Goal: Task Accomplishment & Management: Complete application form

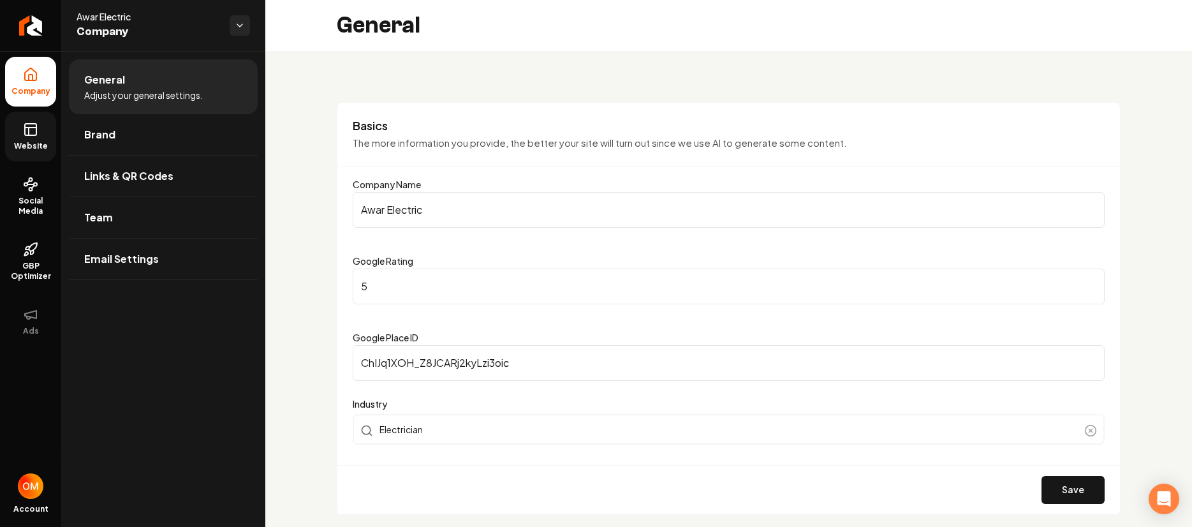
click at [26, 131] on icon at bounding box center [30, 129] width 15 height 15
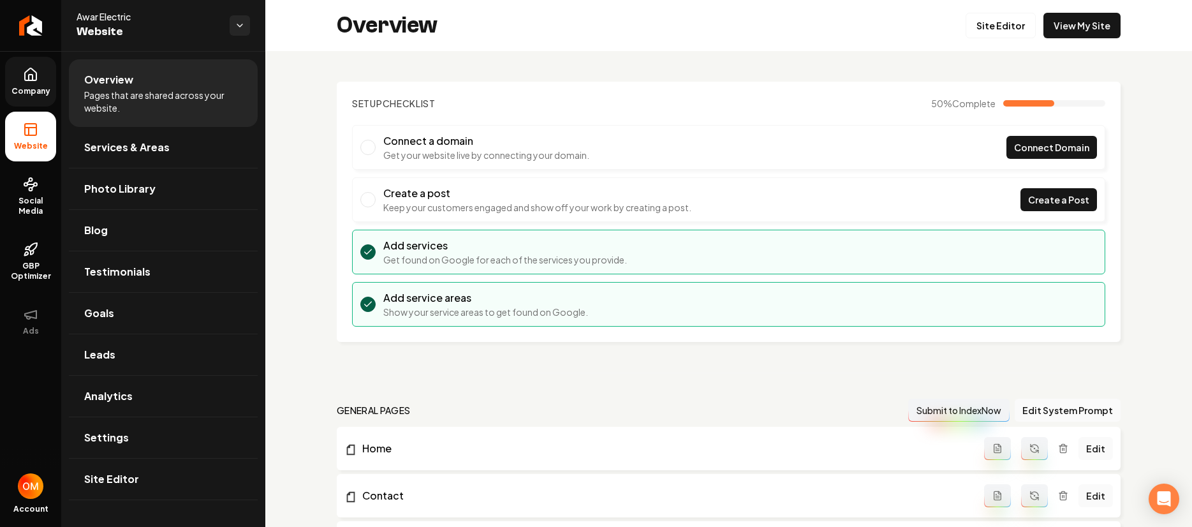
click at [38, 72] on link "Company" at bounding box center [30, 82] width 51 height 50
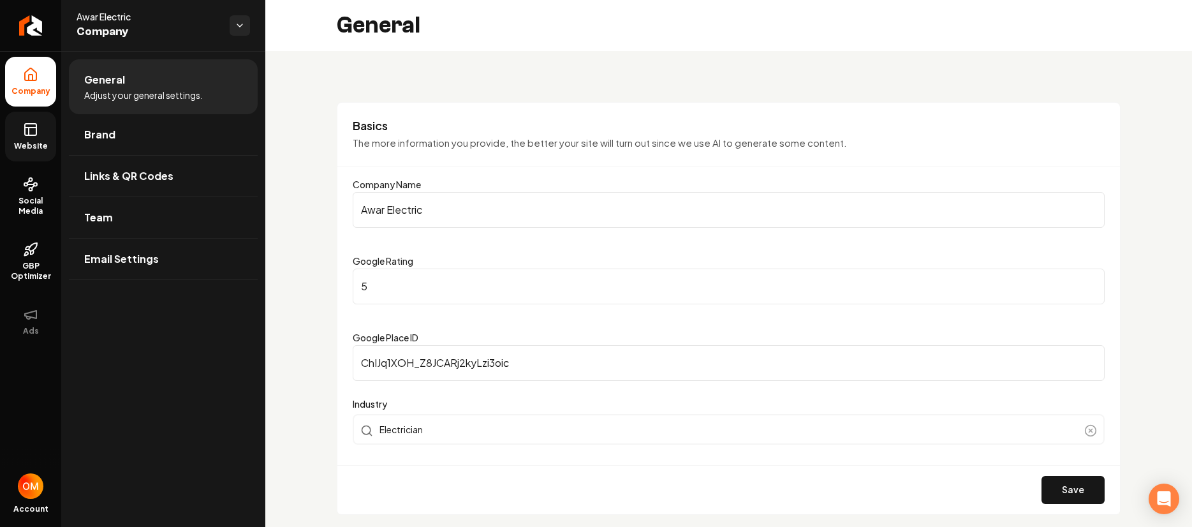
click at [31, 136] on icon at bounding box center [30, 129] width 15 height 15
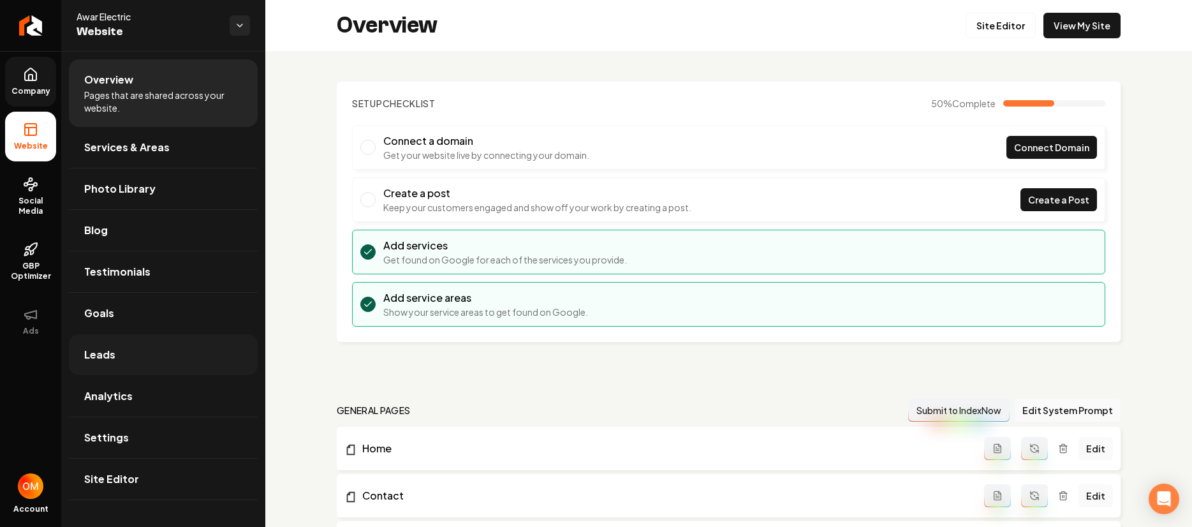
click at [145, 349] on link "Leads" at bounding box center [163, 354] width 189 height 41
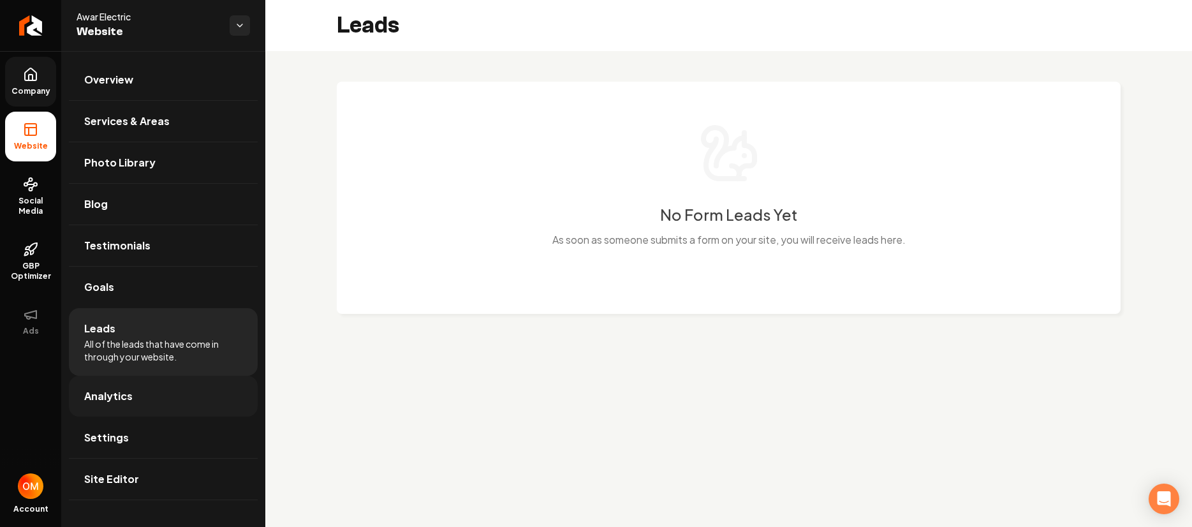
click at [133, 398] on link "Analytics" at bounding box center [163, 396] width 189 height 41
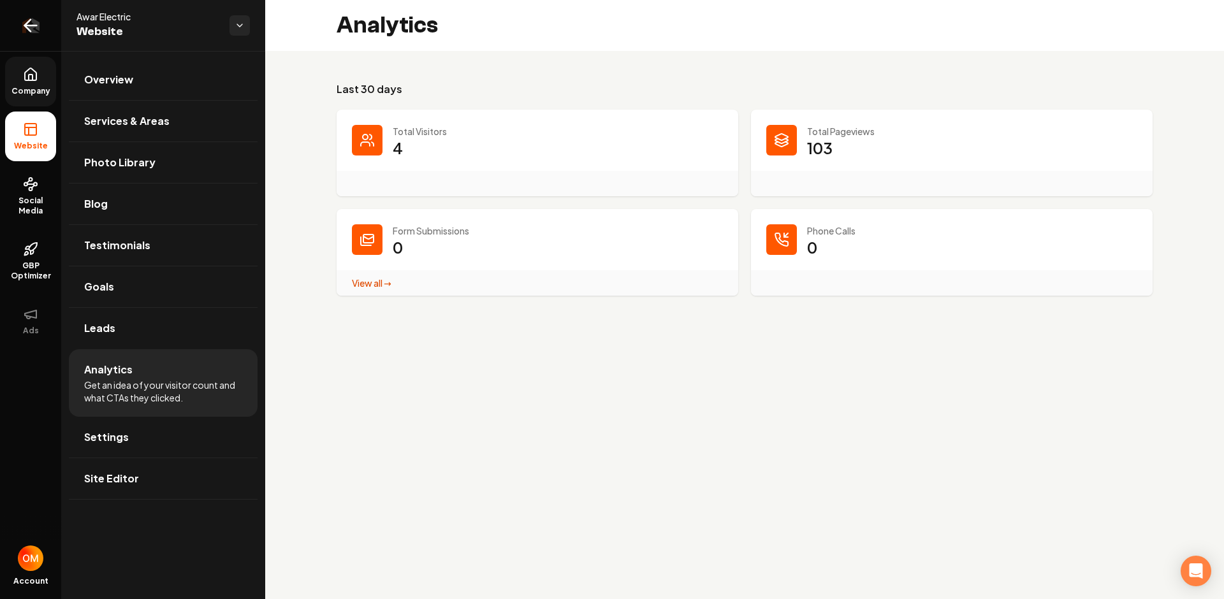
click at [40, 19] on icon "Return to dashboard" at bounding box center [30, 25] width 20 height 20
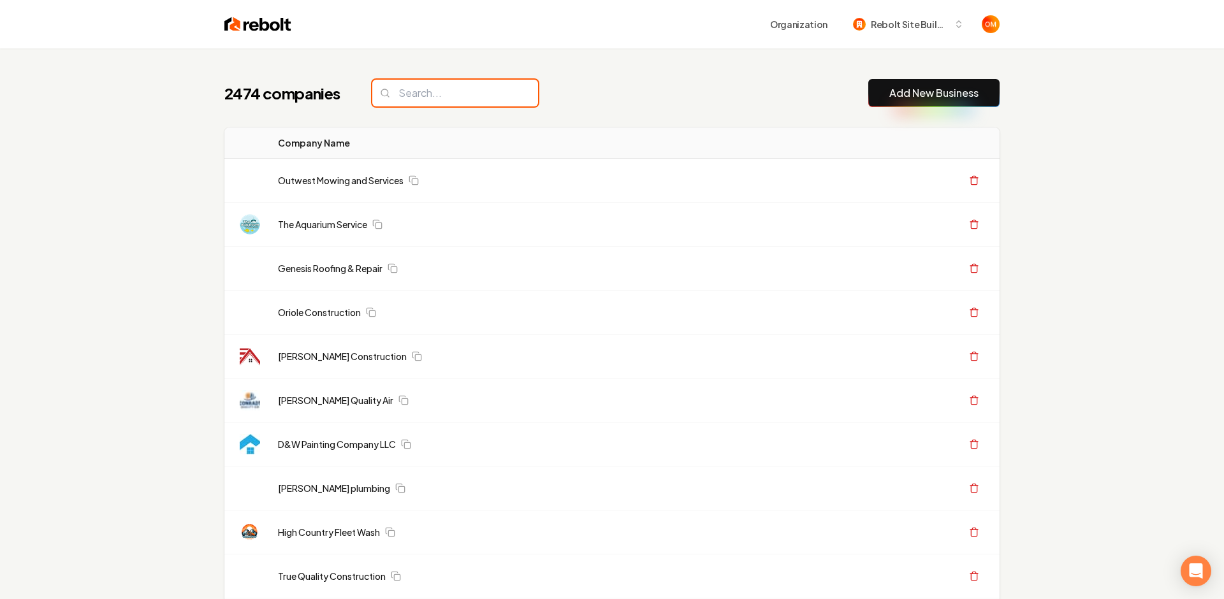
click at [445, 85] on input "search" at bounding box center [455, 93] width 166 height 27
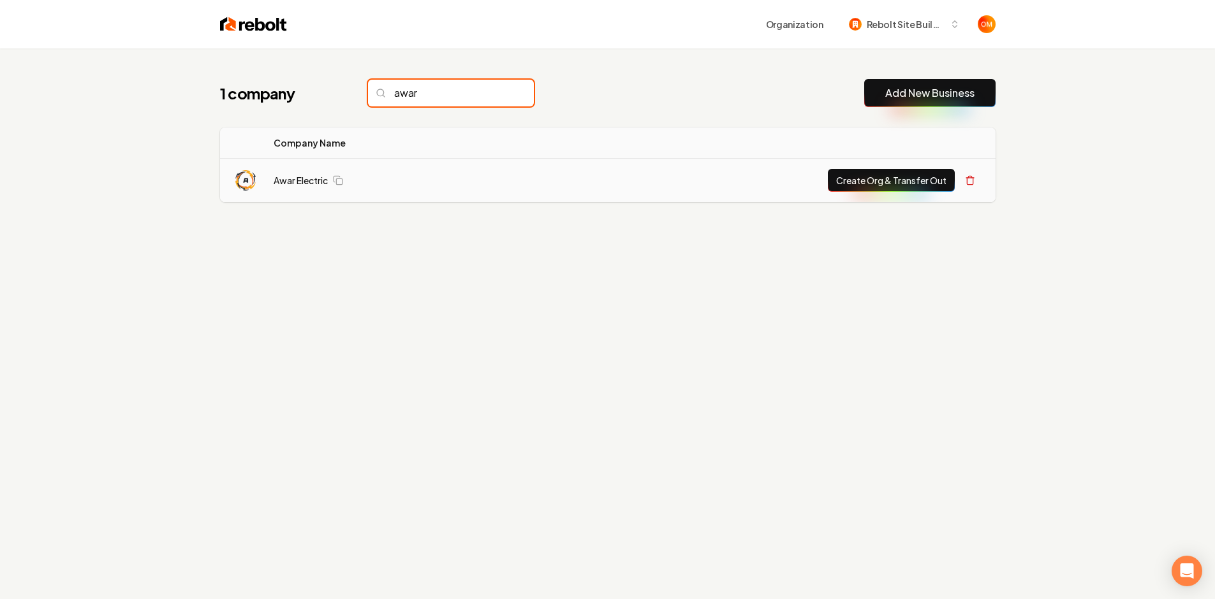
type input "awar"
click at [893, 179] on button "Create Org & Transfer Out" at bounding box center [891, 180] width 127 height 23
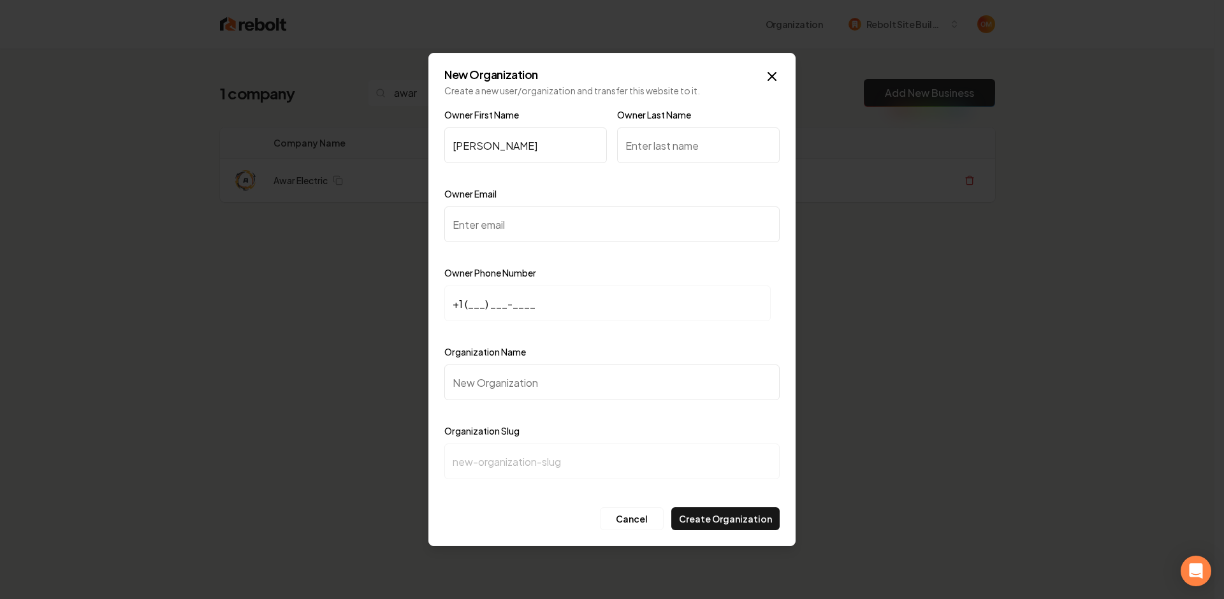
type input "Ryan"
click at [729, 161] on input "Owner Last Name" at bounding box center [698, 146] width 163 height 36
type input "Awar"
click at [626, 232] on input "Owner Email" at bounding box center [612, 225] width 335 height 36
paste input "awarelectric19@gmail.com"
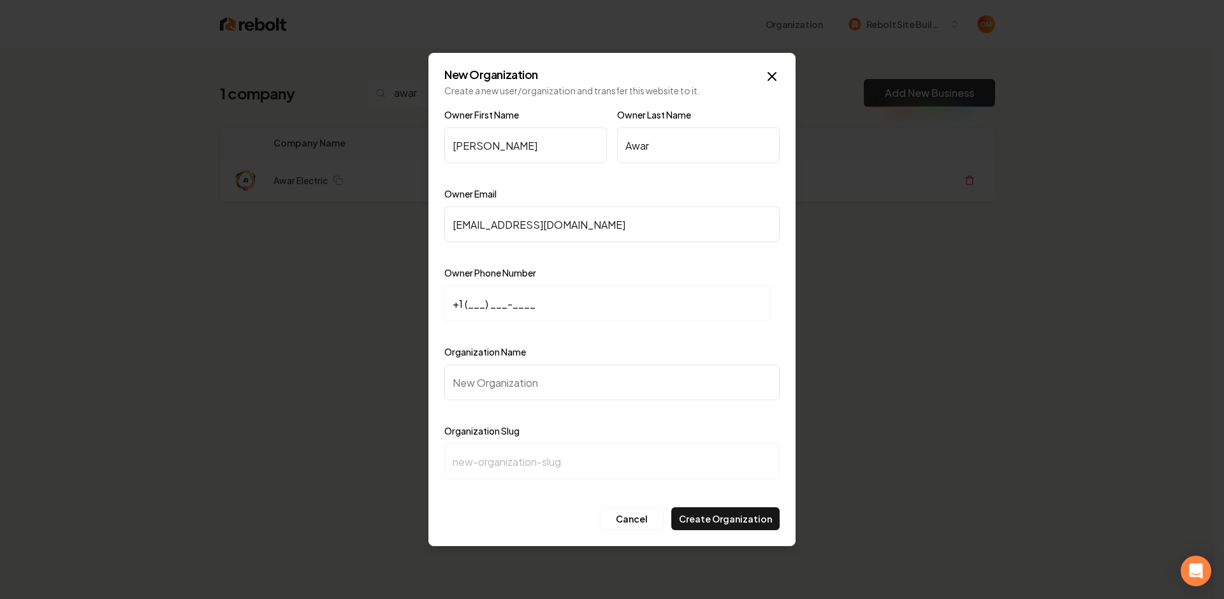
type input "awarelectric19@gmail.com"
click at [469, 306] on input "+1 (___) ___-____" at bounding box center [608, 304] width 327 height 36
type input "+1 (919) 523-7958"
click at [546, 386] on input "Organization Name" at bounding box center [612, 383] width 335 height 36
type input "A"
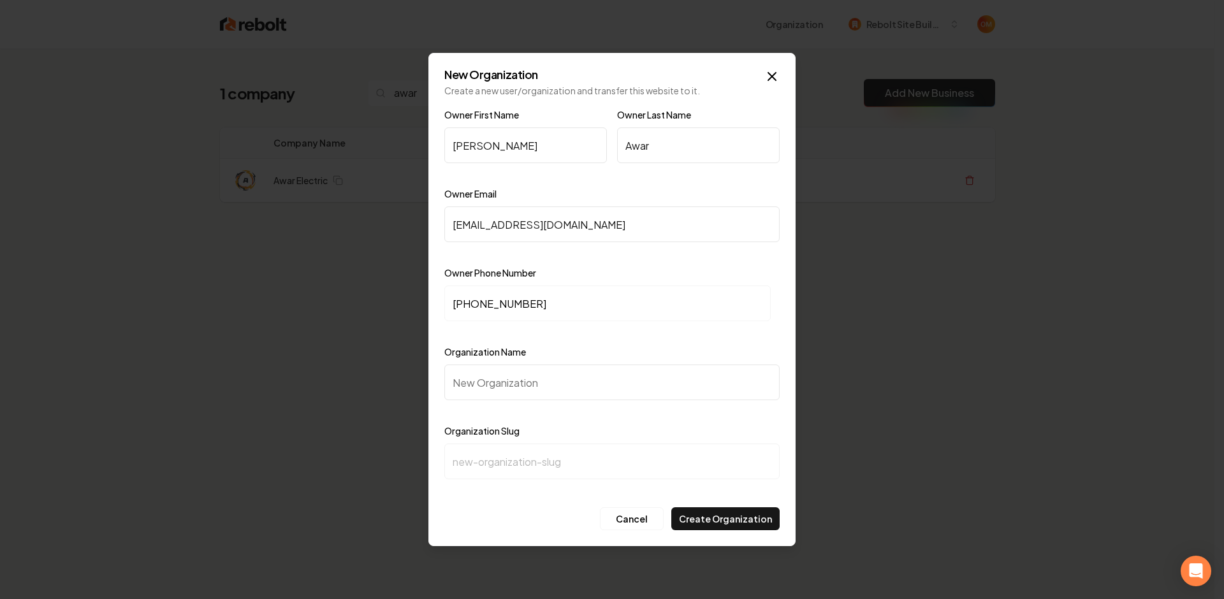
type input "a"
type input "Aw"
type input "aw"
type input "Awa"
type input "awa"
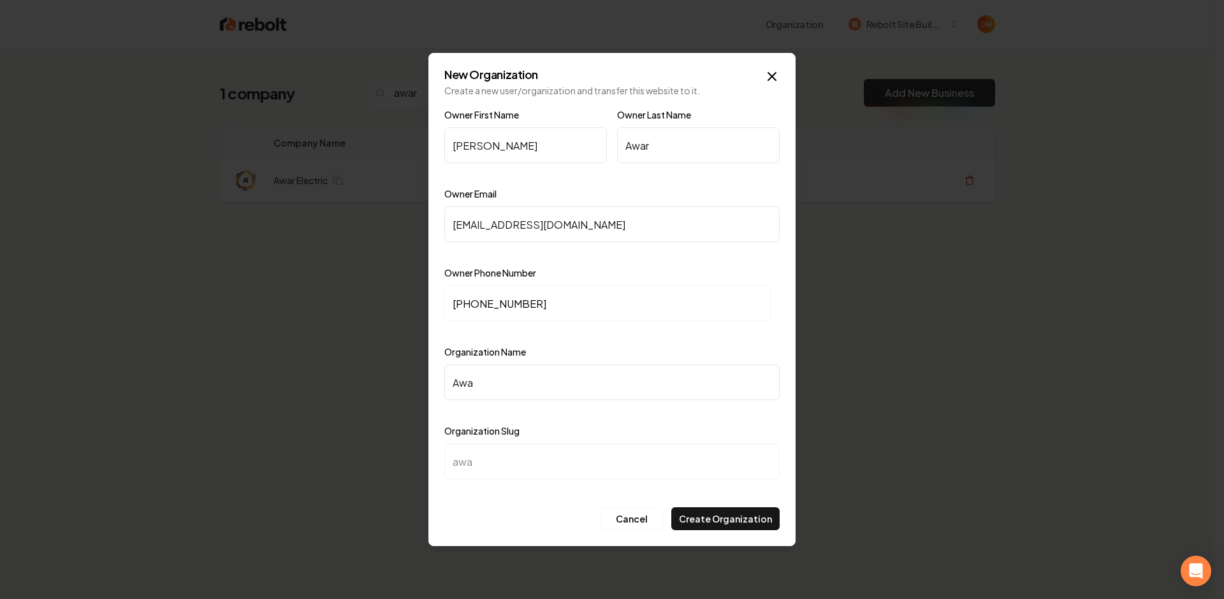
type input "Awar"
type input "awar"
type input "Awar E"
type input "awar-e"
type input "Awar El"
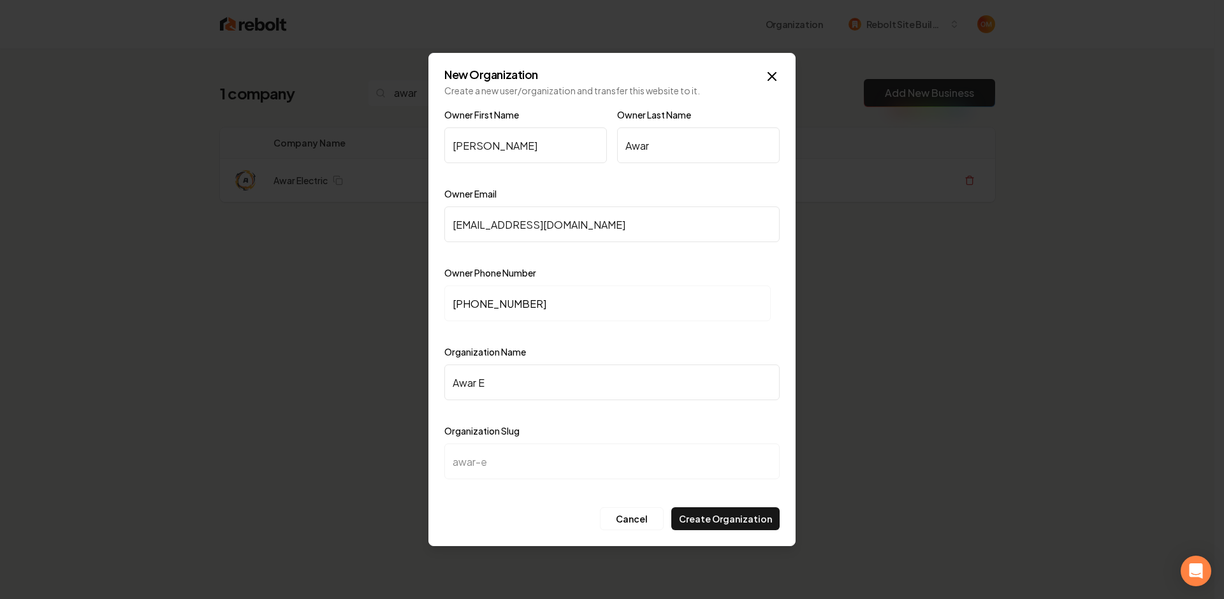
type input "awar-el"
type input "Awar Ele"
type input "awar-ele"
type input "Awar Elec"
type input "awar-elec"
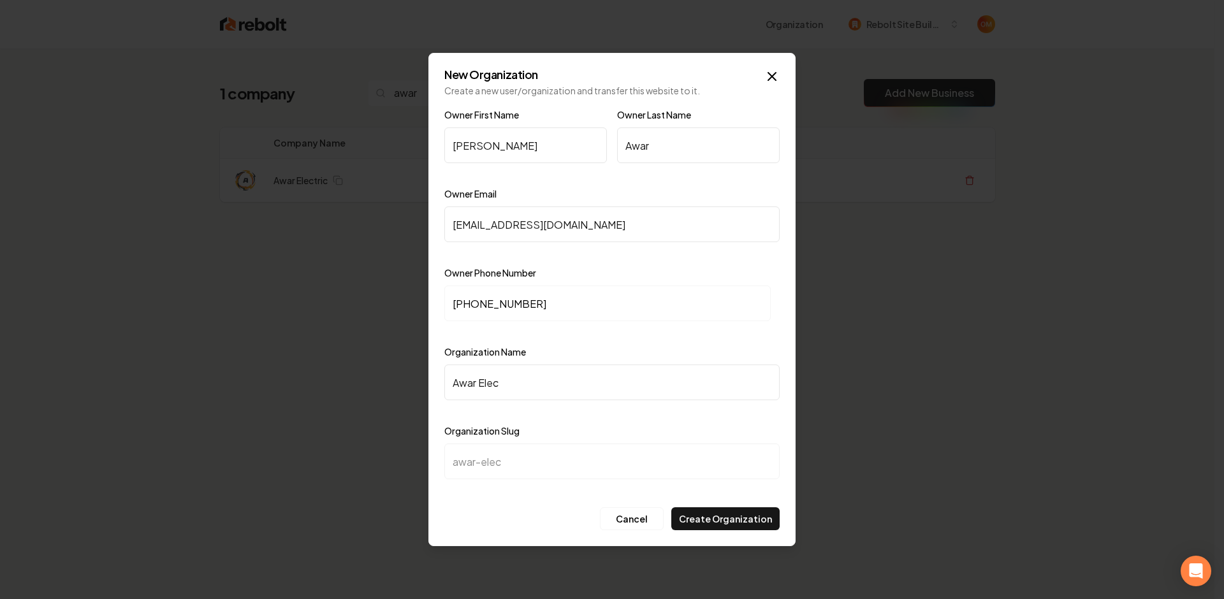
type input "Awar Elect"
type input "awar-elect"
type input "Awar Electr"
type input "awar-electr"
type input "Awar Electri"
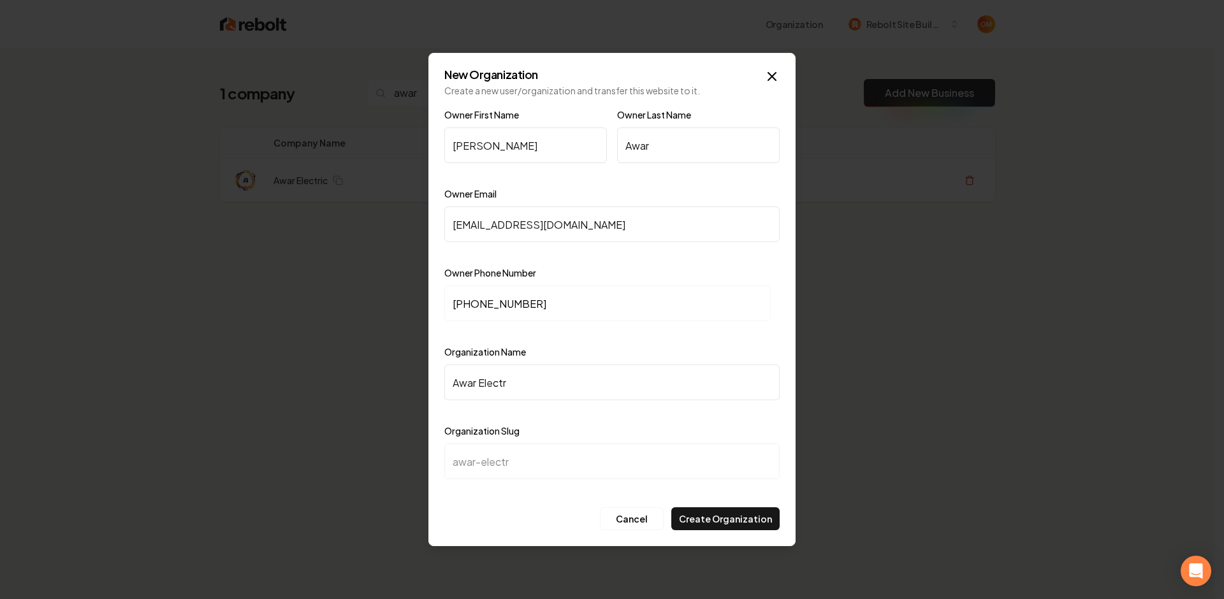
type input "awar-electri"
type input "Awar Electric"
type input "awar-electric"
type input "Awar Electric"
click at [737, 517] on button "Create Organization" at bounding box center [726, 519] width 108 height 23
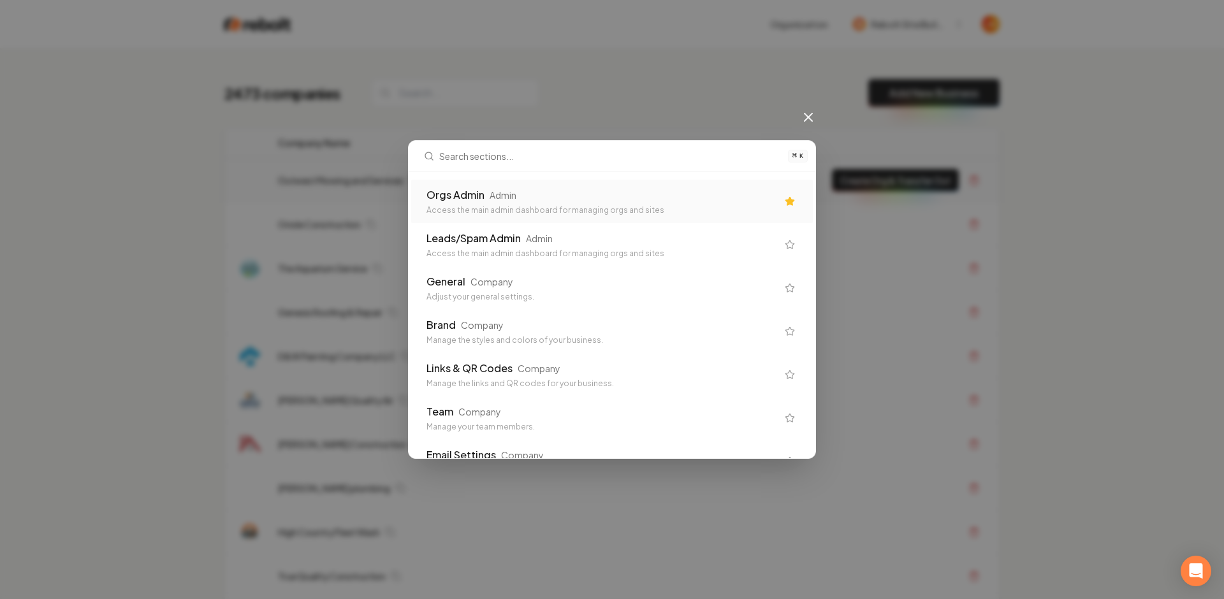
click at [484, 196] on div "Orgs Admin Admin" at bounding box center [602, 194] width 351 height 15
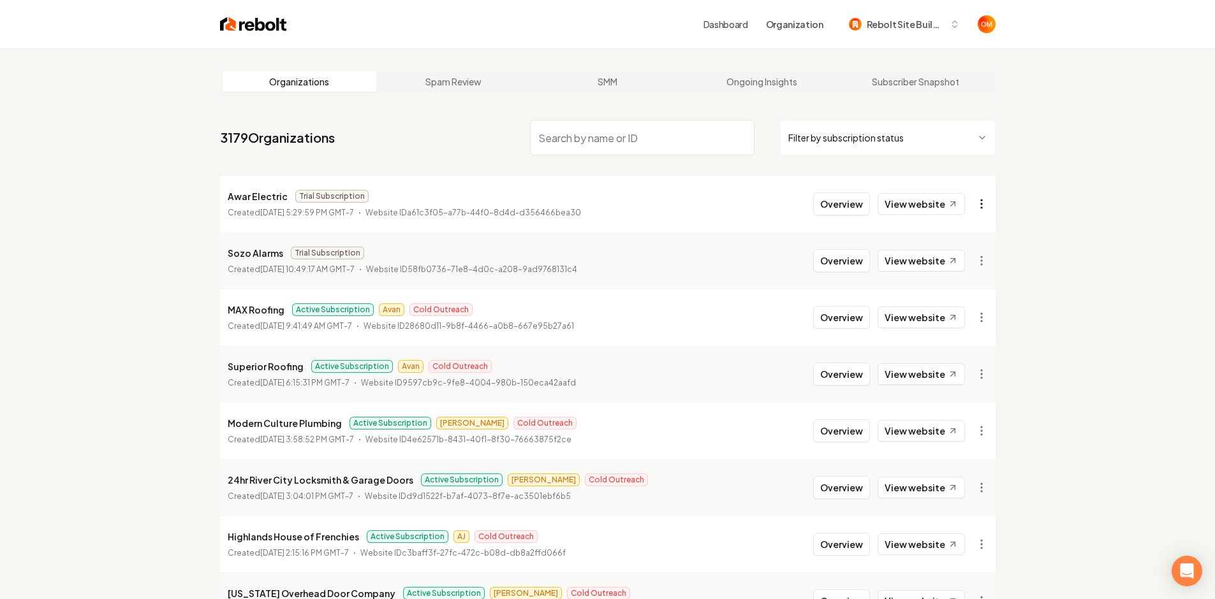
click at [982, 202] on html "Dashboard Organization Rebolt Site Builder Organizations Spam Review SMM Ongoin…" at bounding box center [607, 299] width 1215 height 599
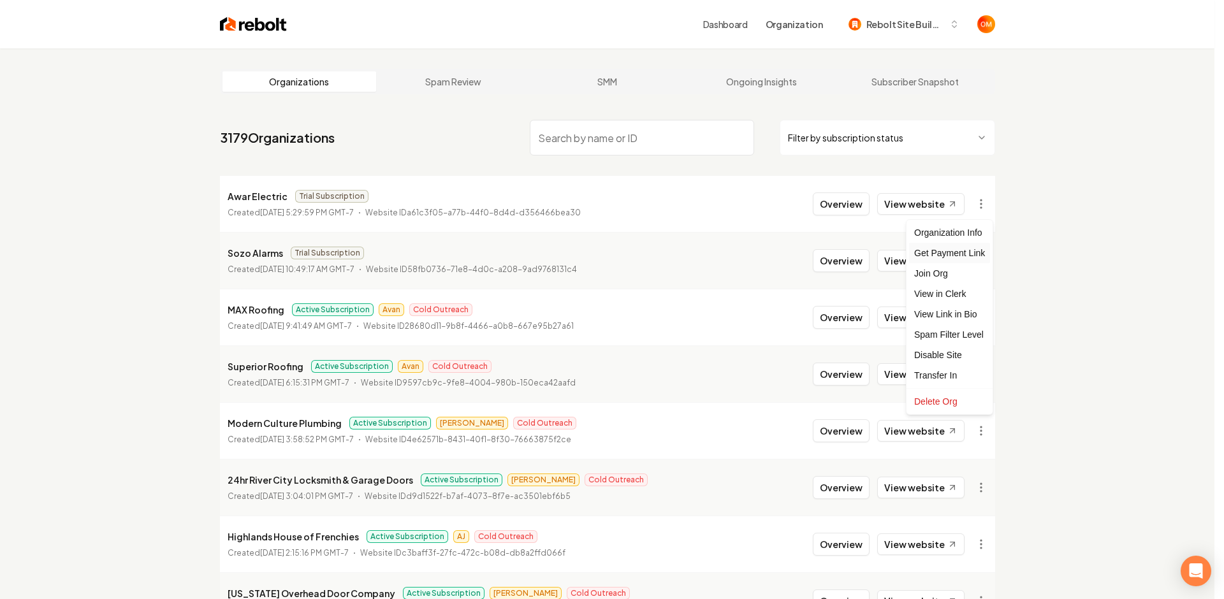
click at [952, 251] on div "Get Payment Link" at bounding box center [949, 253] width 81 height 20
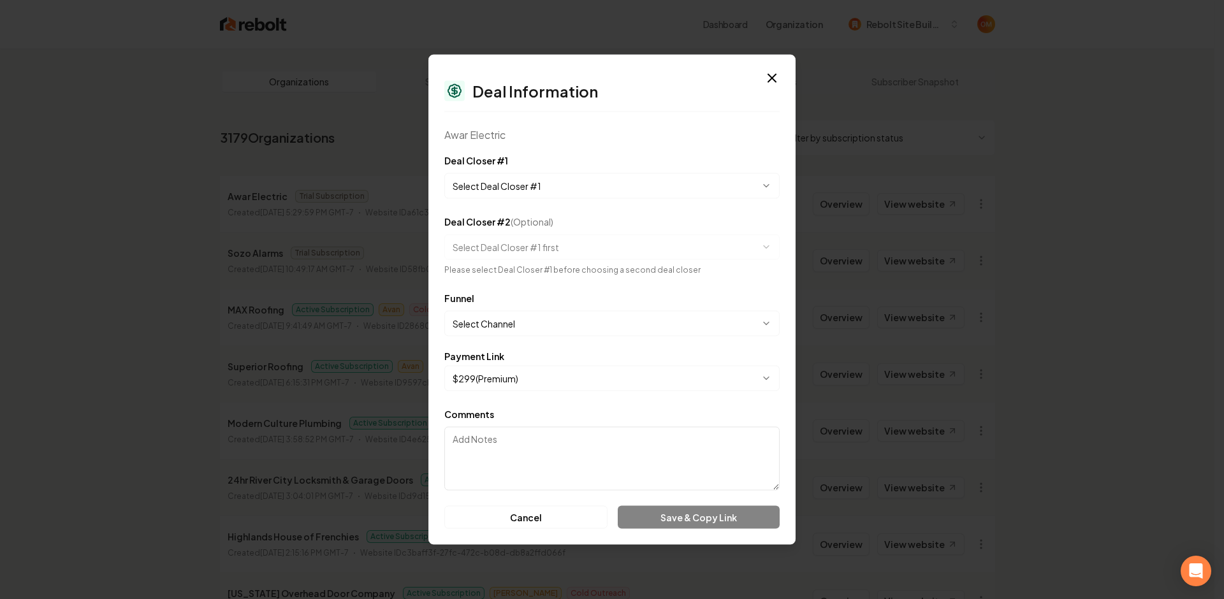
click at [575, 190] on body "Dashboard Organization Rebolt Site Builder Organizations Spam Review SMM Ongoin…" at bounding box center [607, 299] width 1215 height 599
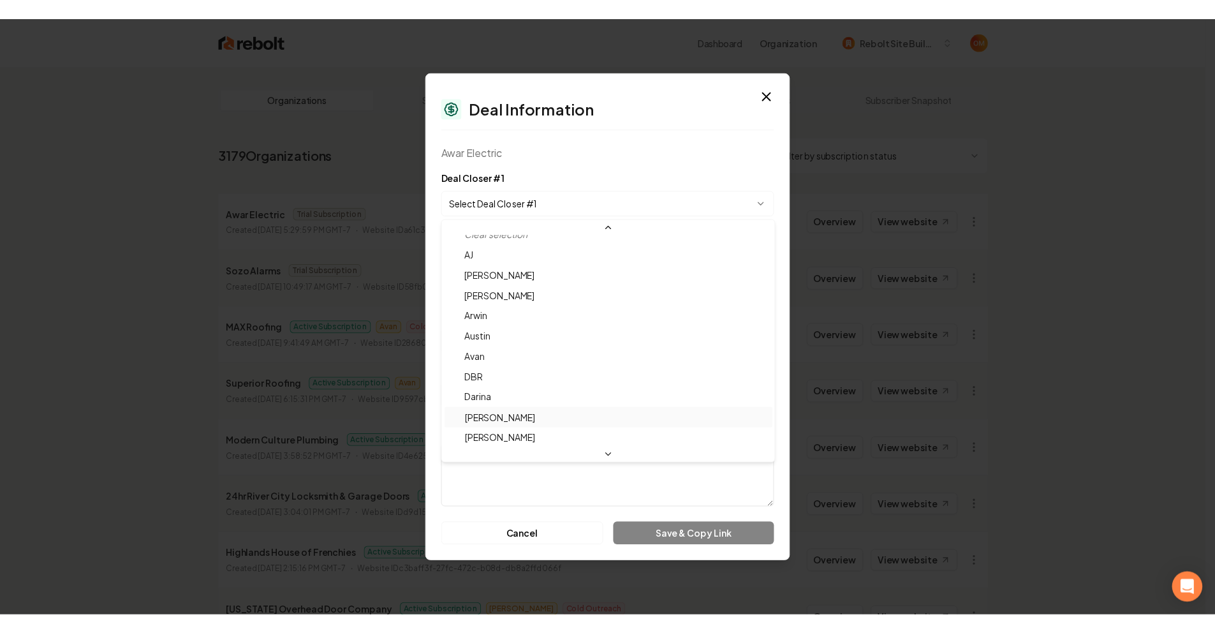
scroll to position [42, 0]
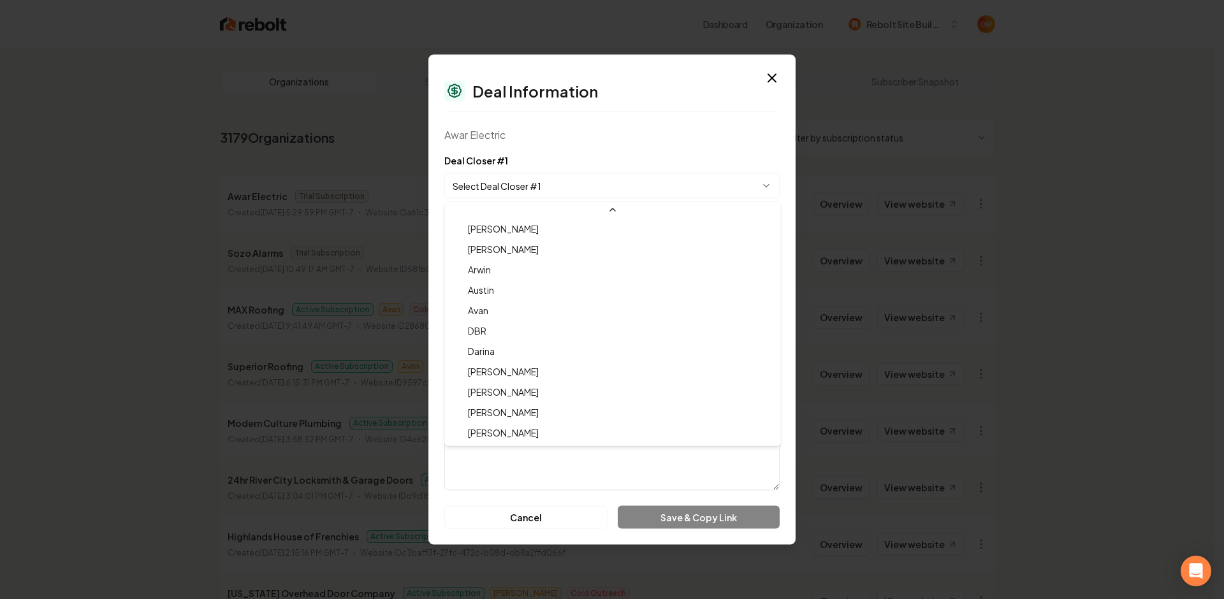
select select "**********"
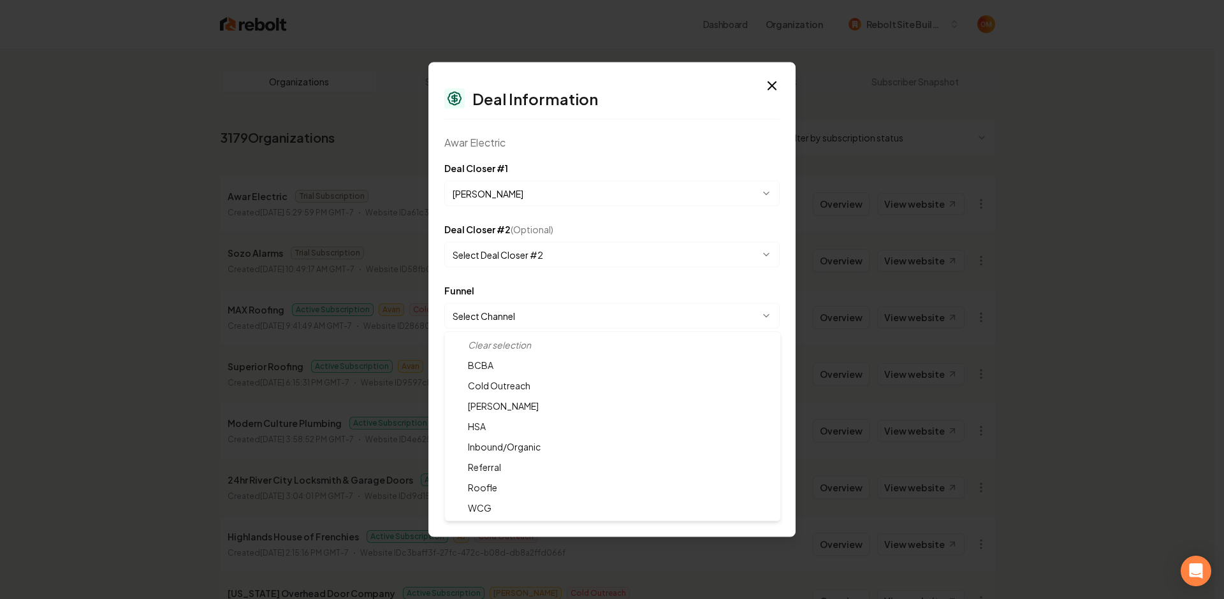
click at [544, 319] on body "Dashboard Organization Rebolt Site Builder Organizations Spam Review SMM Ongoin…" at bounding box center [607, 299] width 1215 height 599
select select "**********"
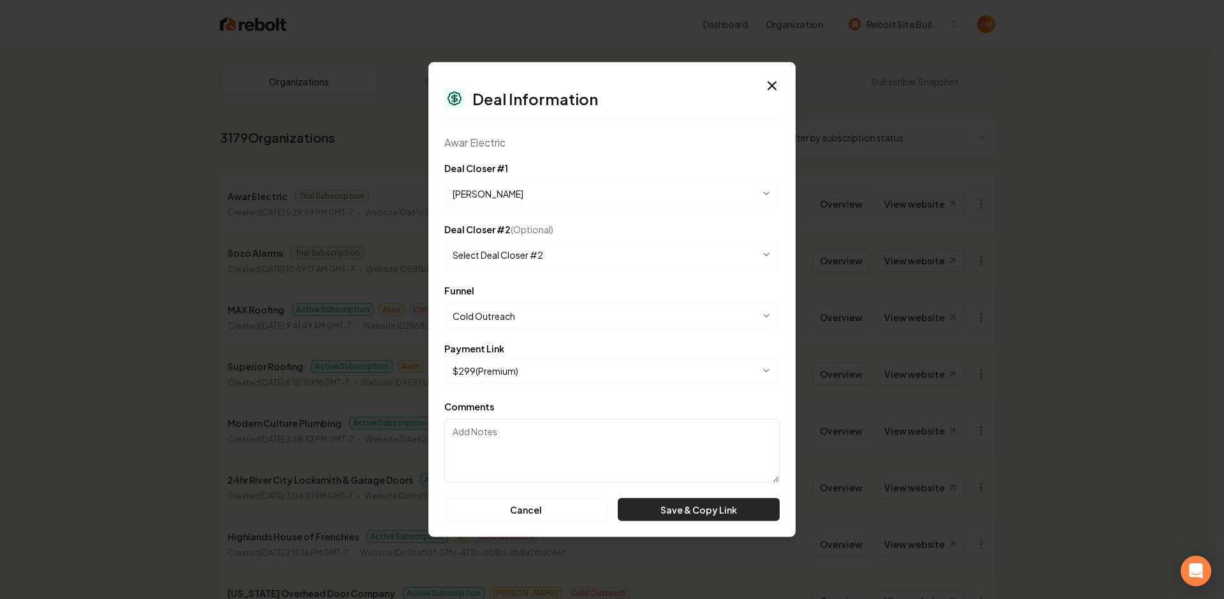
click at [686, 510] on button "Save & Copy Link" at bounding box center [699, 510] width 162 height 23
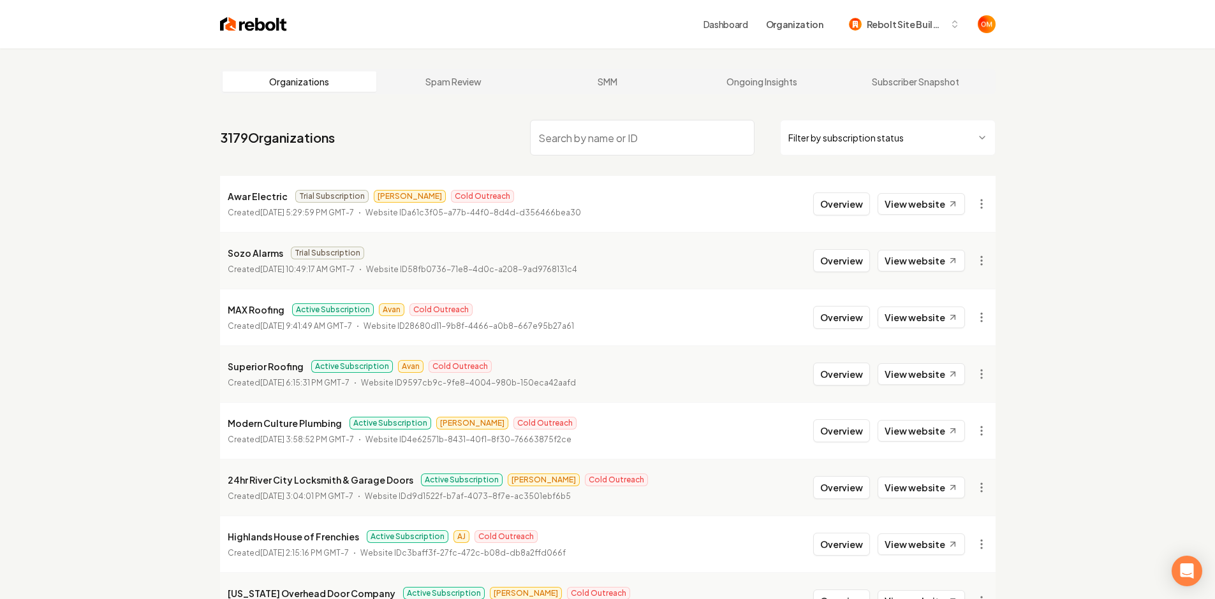
click at [1059, 60] on div "Organizations Spam Review SMM Ongoing Insights Subscriber Snapshot 3179 Organiz…" at bounding box center [607, 422] width 1215 height 748
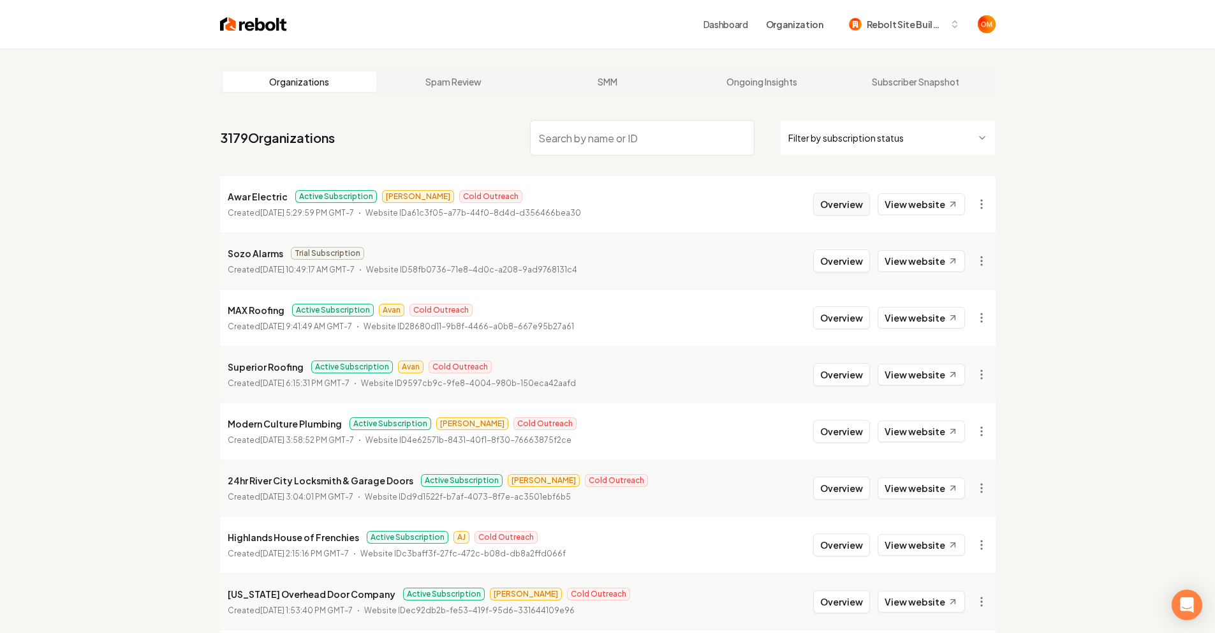
click at [827, 205] on button "Overview" at bounding box center [841, 204] width 57 height 23
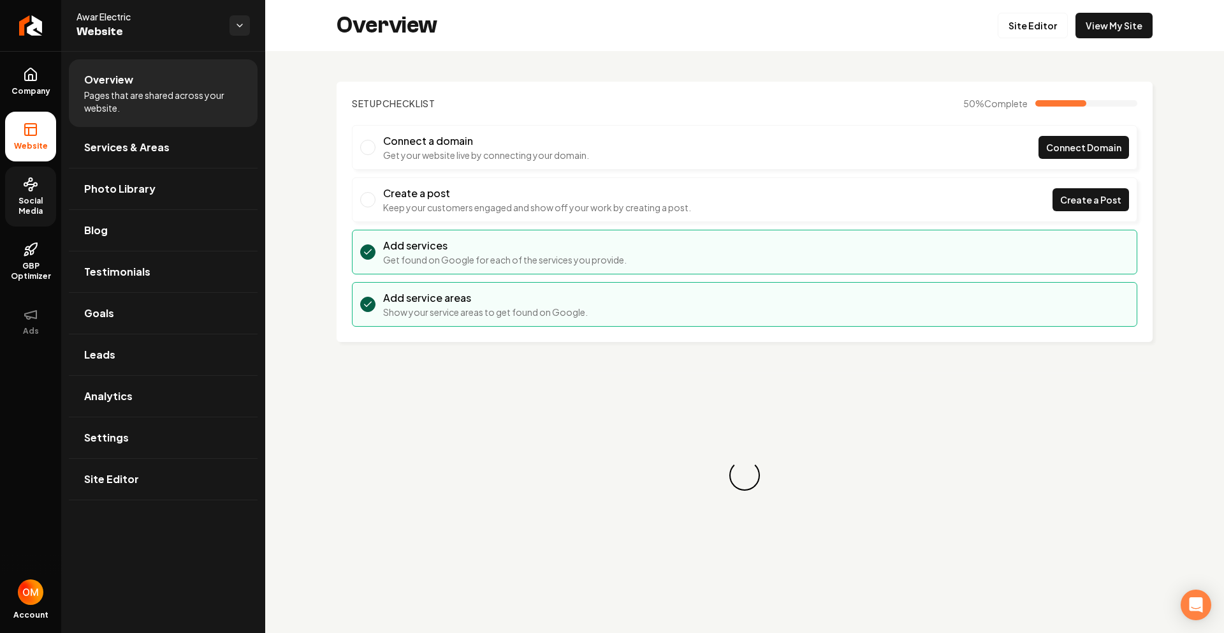
click at [40, 189] on link "Social Media" at bounding box center [30, 196] width 51 height 60
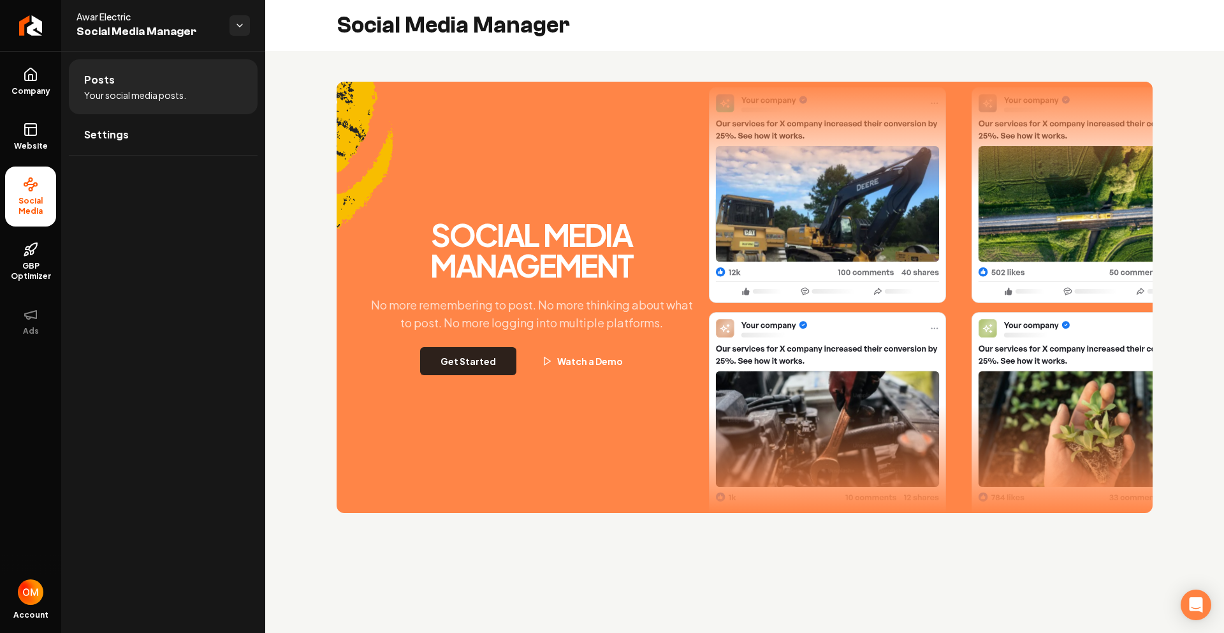
click at [484, 363] on button "Get Started" at bounding box center [468, 361] width 96 height 28
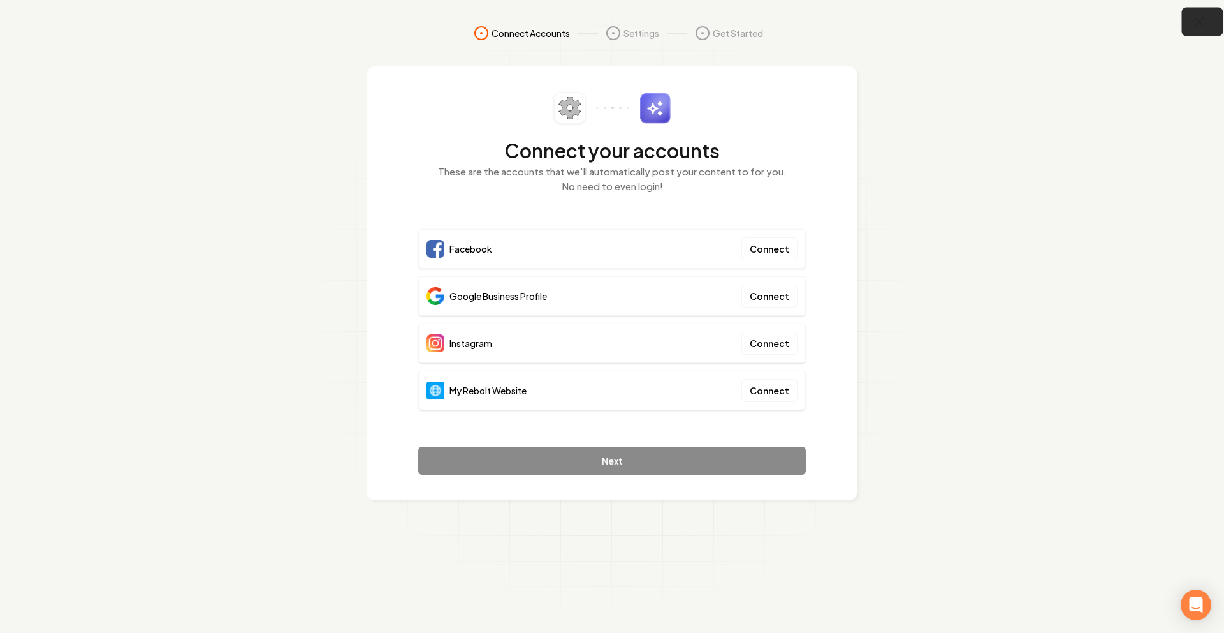
click at [1204, 23] on icon "button" at bounding box center [1200, 22] width 16 height 16
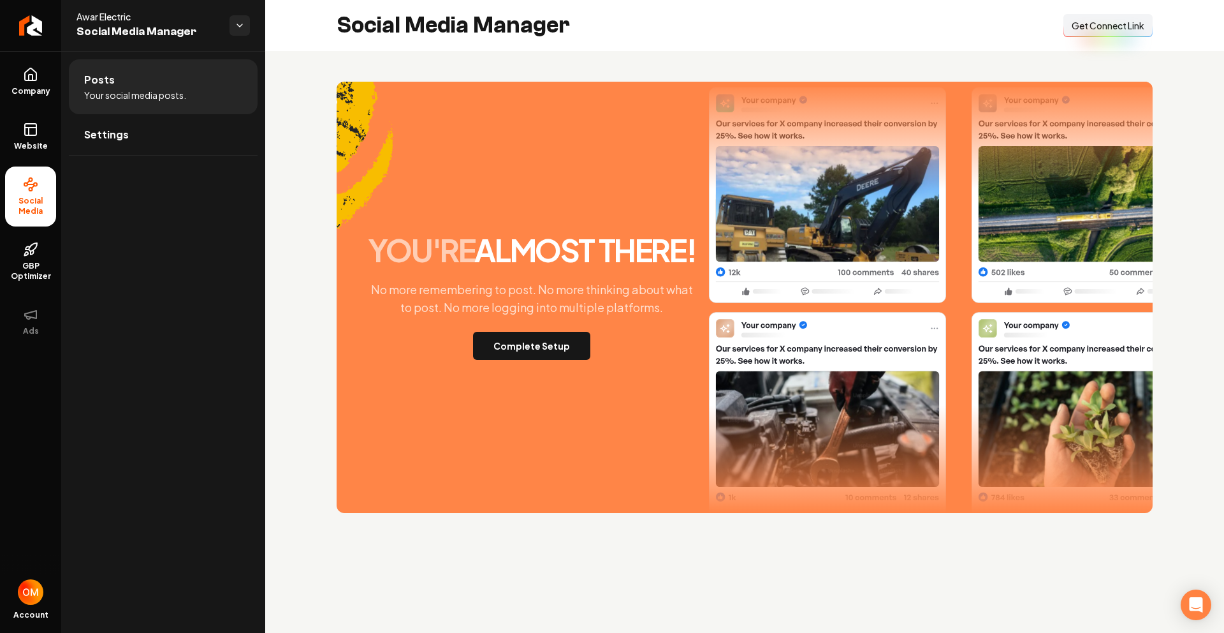
click at [1100, 29] on span "Get Connect Link" at bounding box center [1108, 25] width 73 height 13
click at [27, 84] on link "Company" at bounding box center [30, 82] width 51 height 50
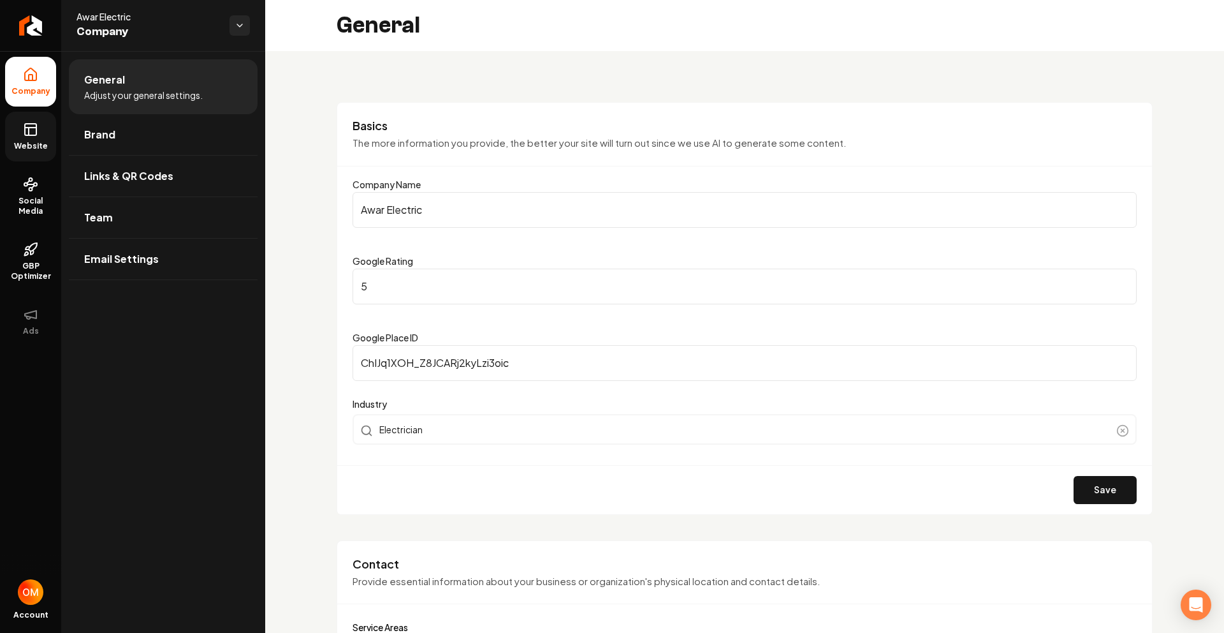
click at [23, 143] on span "Website" at bounding box center [31, 146] width 44 height 10
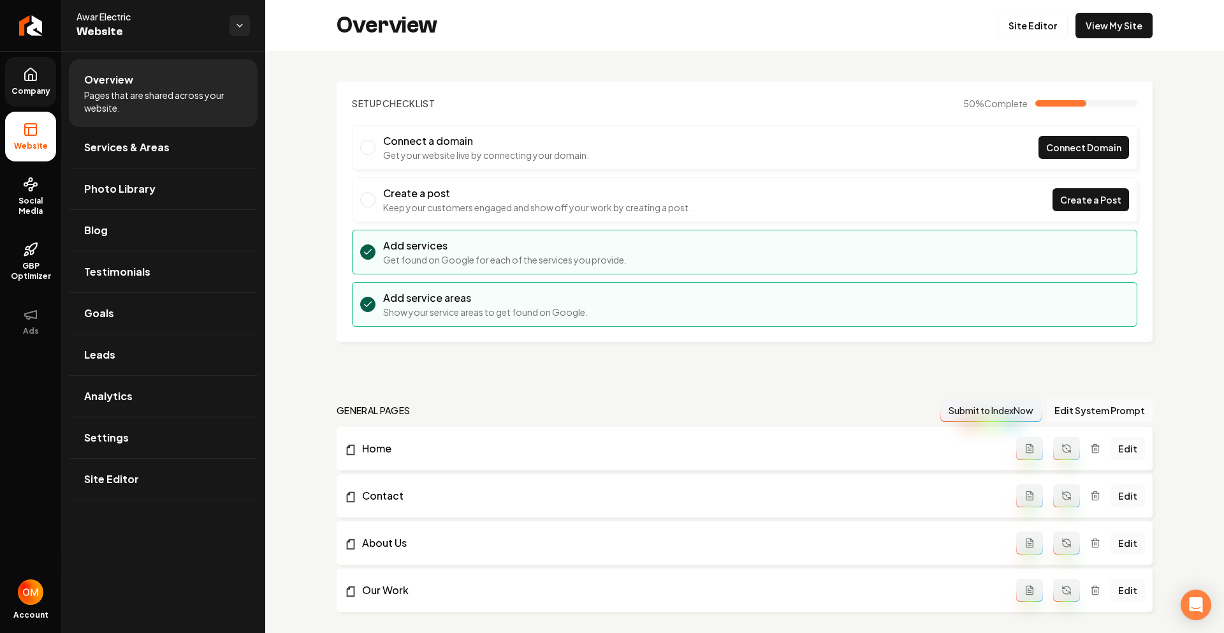
click at [15, 84] on link "Company" at bounding box center [30, 82] width 51 height 50
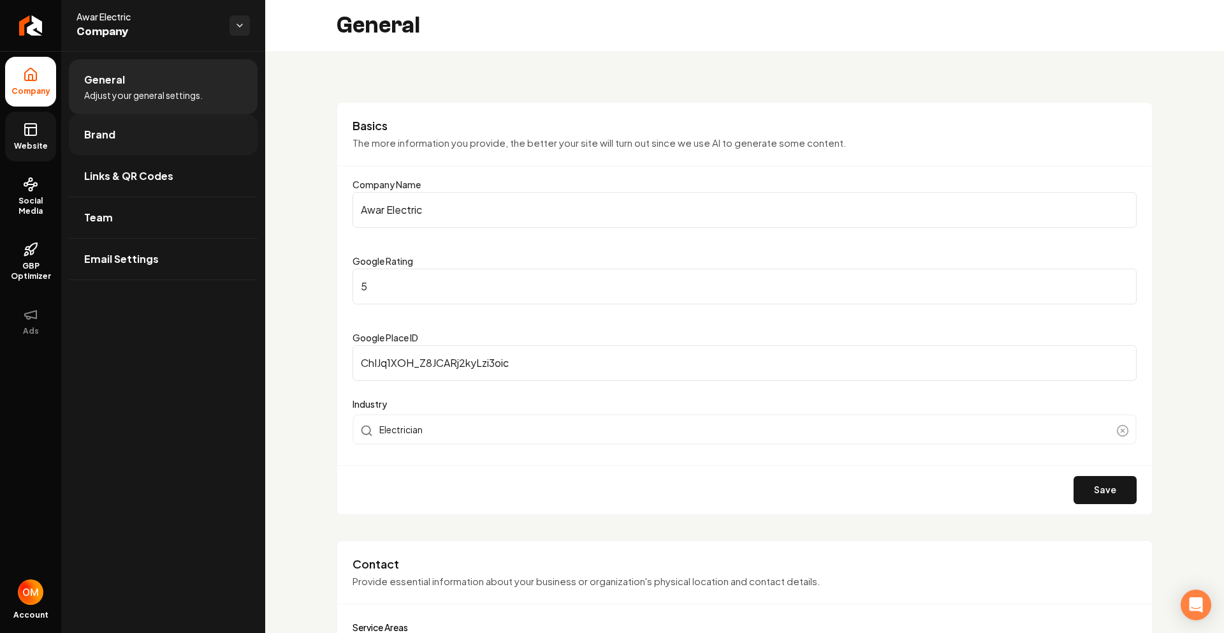
click at [92, 143] on link "Brand" at bounding box center [163, 134] width 189 height 41
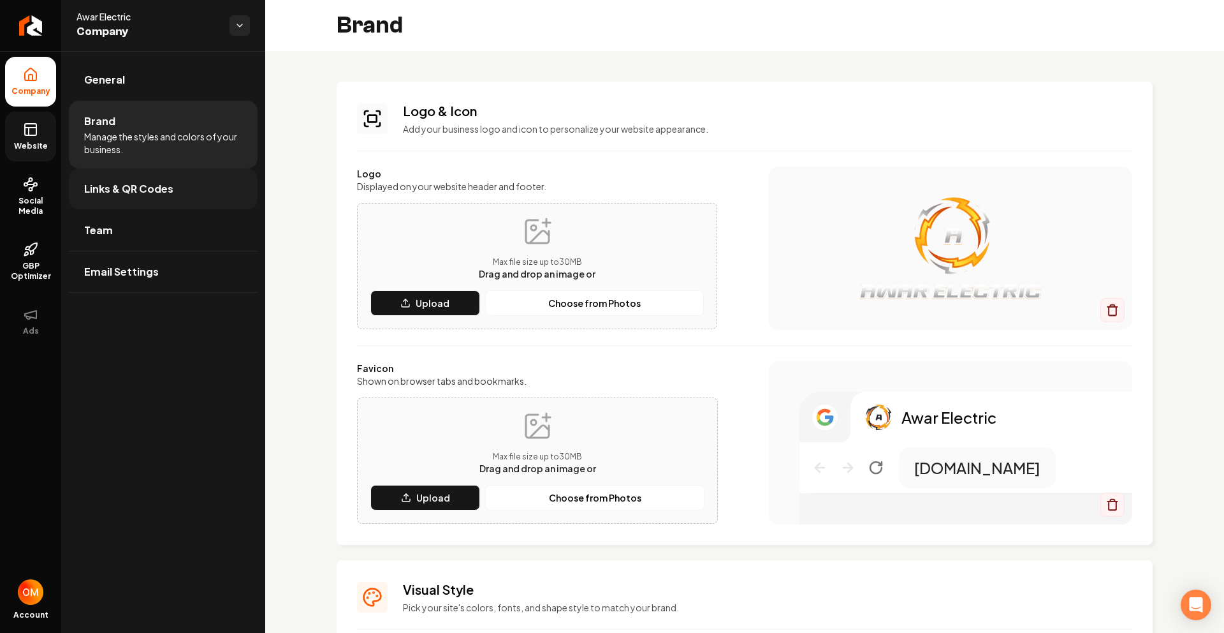
click at [142, 181] on span "Links & QR Codes" at bounding box center [128, 188] width 89 height 15
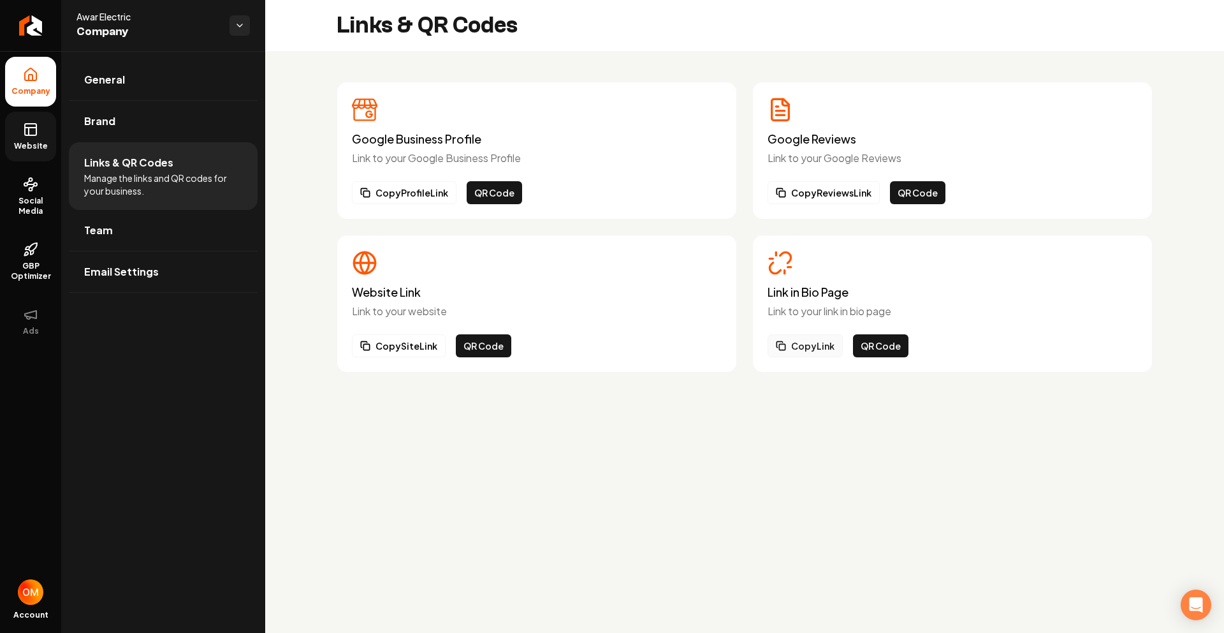
click at [812, 343] on button "Copy Link" at bounding box center [805, 345] width 75 height 23
click at [32, 141] on span "Website" at bounding box center [31, 146] width 44 height 10
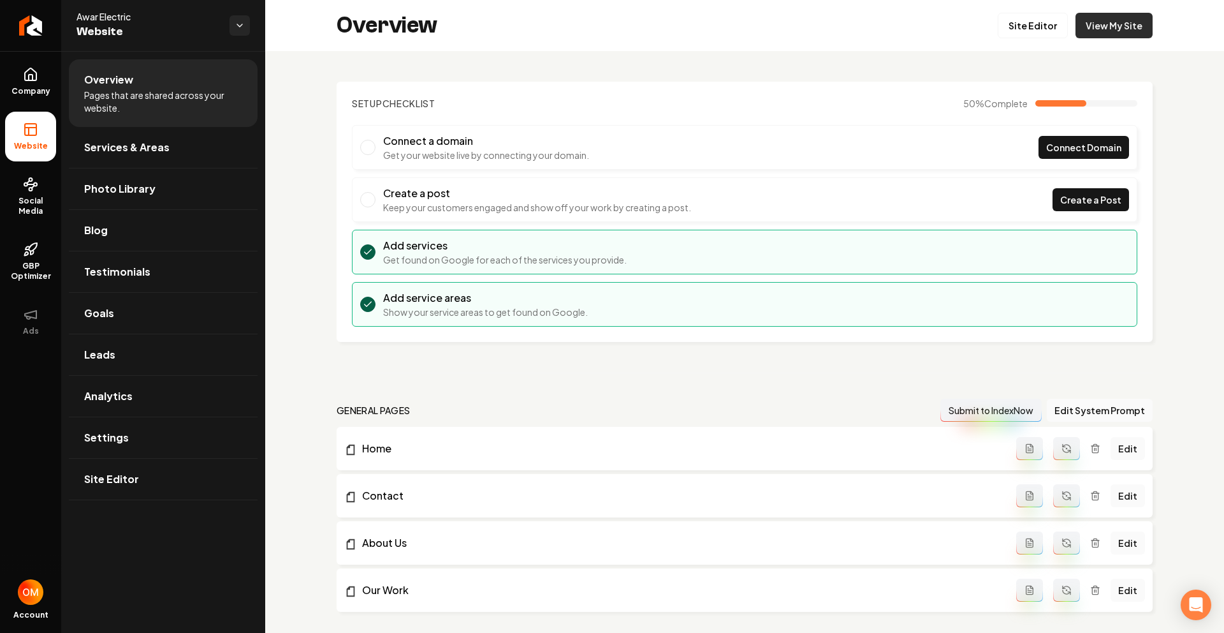
click at [1115, 25] on link "View My Site" at bounding box center [1114, 26] width 77 height 26
